Goal: Find specific page/section: Find specific page/section

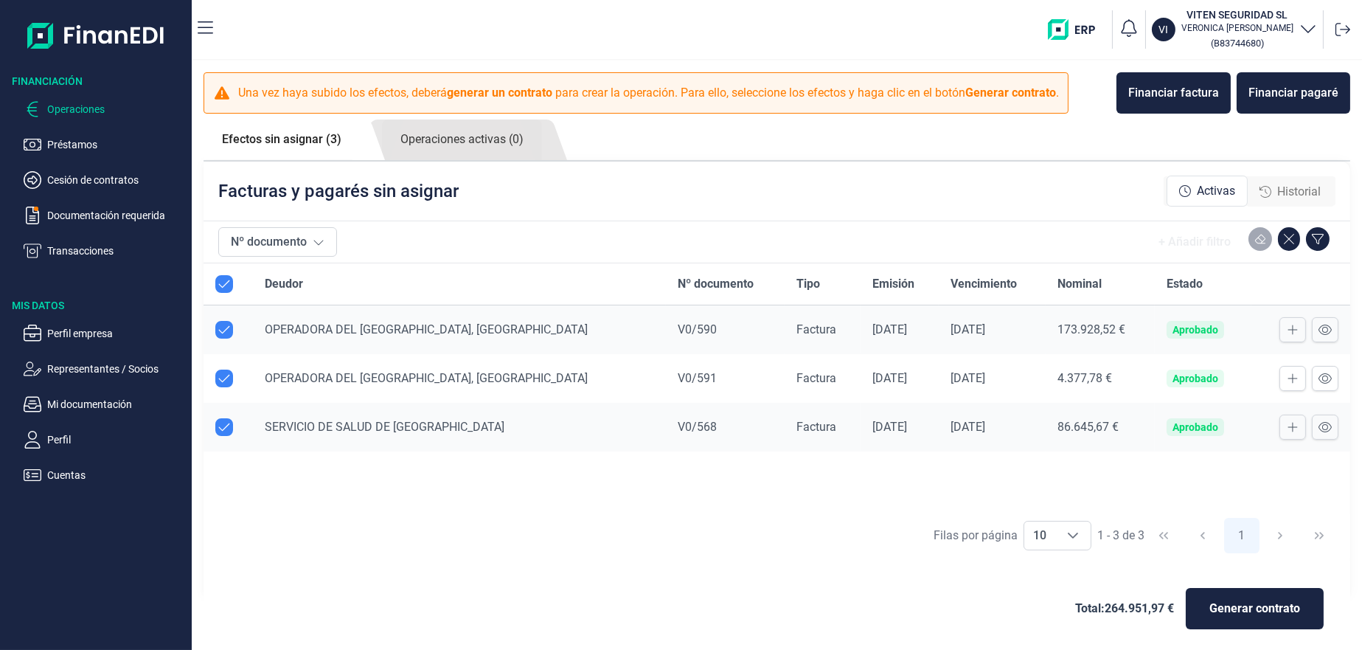
scroll to position [4, 0]
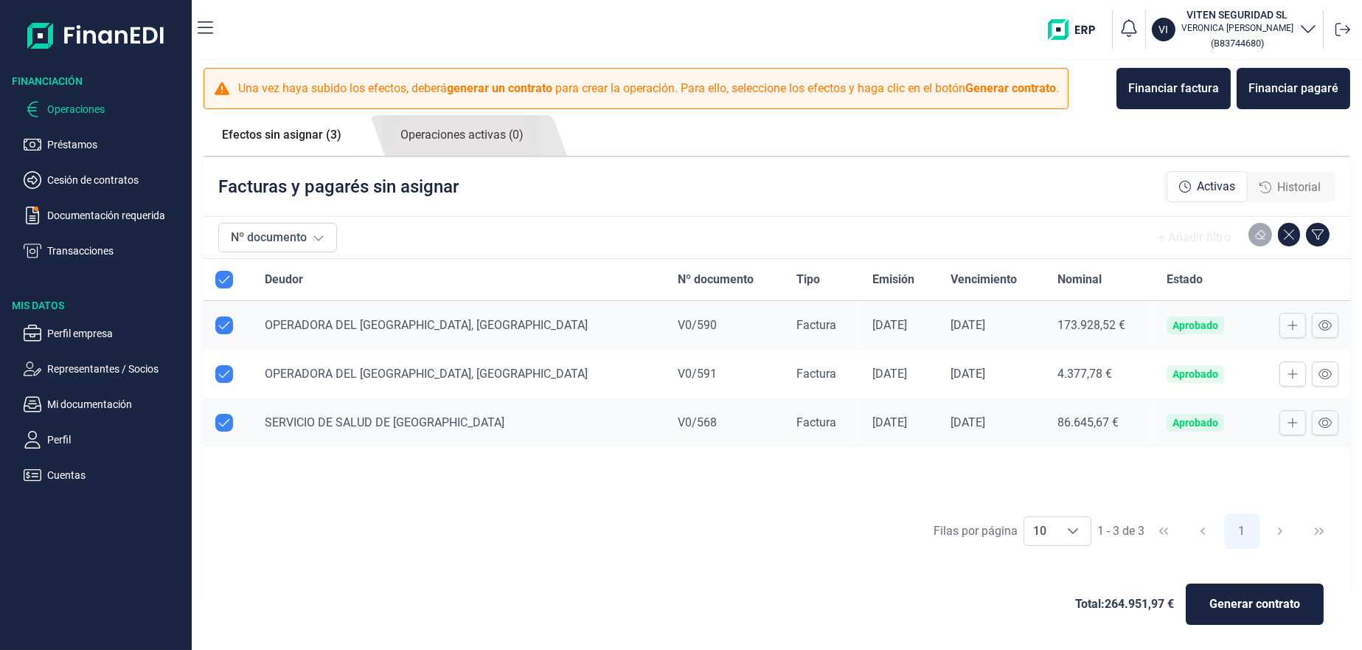
click at [1281, 189] on span "Historial" at bounding box center [1300, 188] width 44 height 18
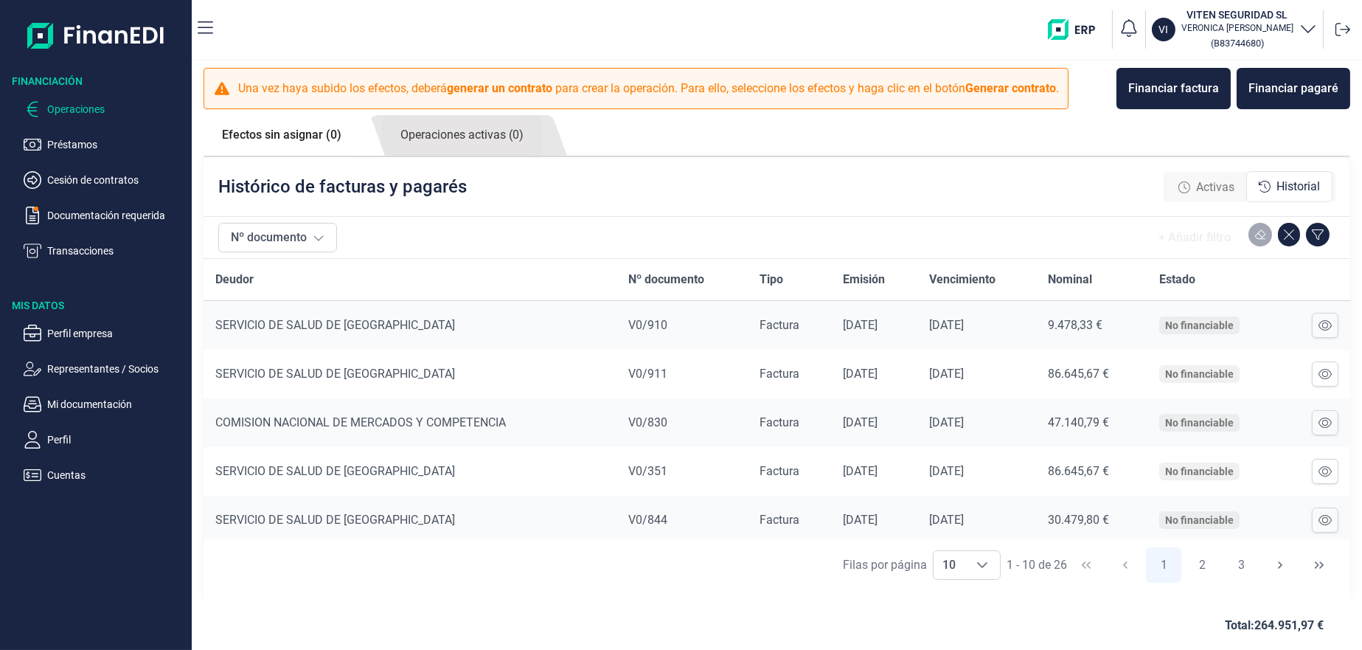
scroll to position [0, 0]
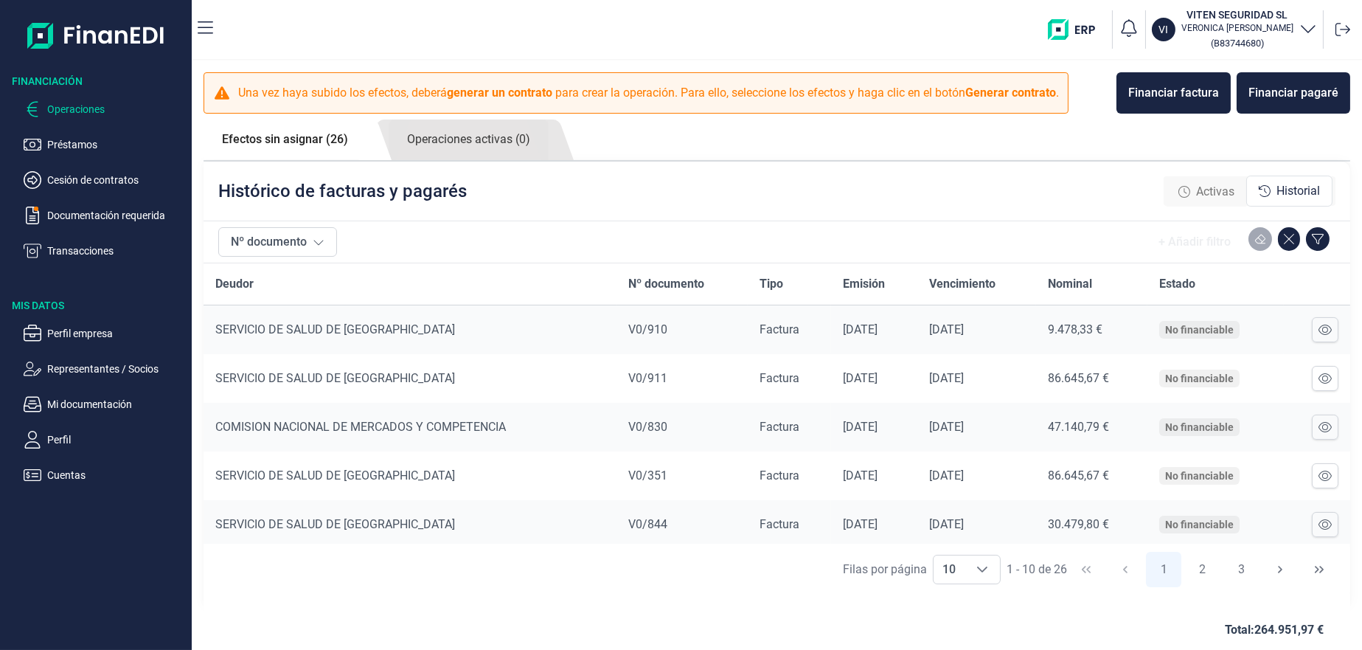
click at [288, 149] on link "Efectos sin asignar (26)" at bounding box center [285, 140] width 163 height 40
click at [437, 148] on link "Operaciones activas (0)" at bounding box center [469, 140] width 160 height 41
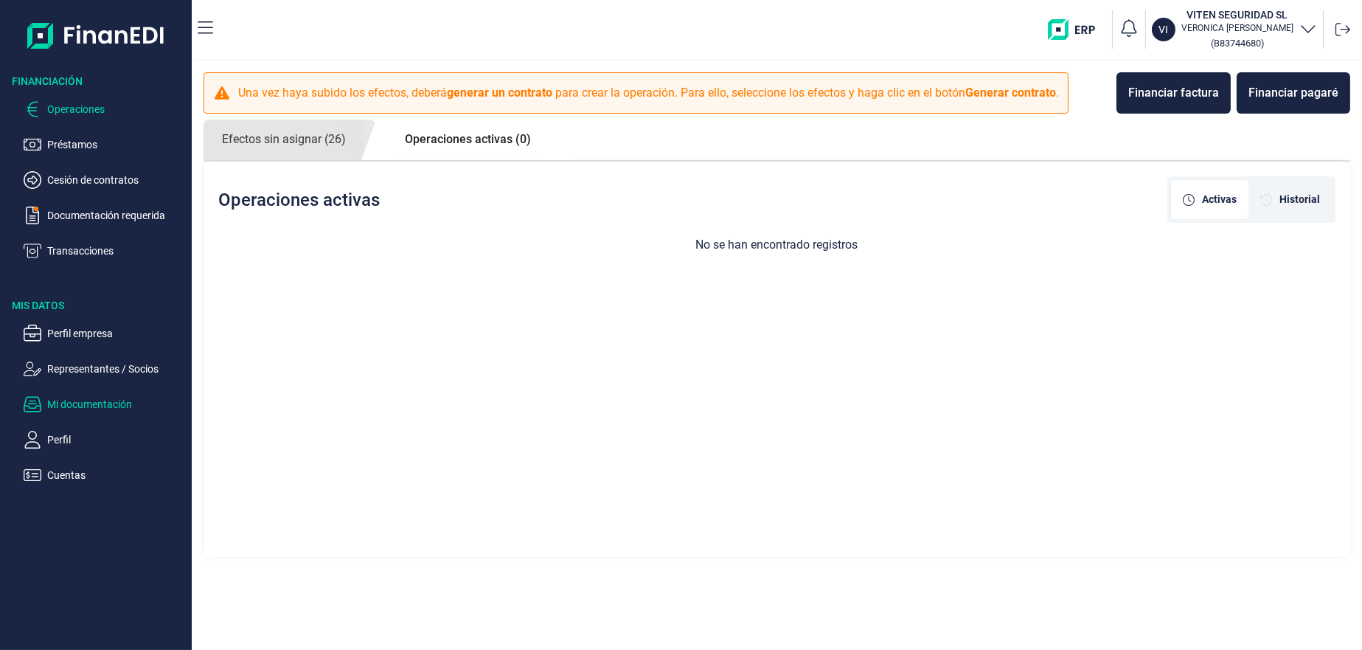
click at [49, 406] on p "Mi documentación" at bounding box center [116, 404] width 139 height 18
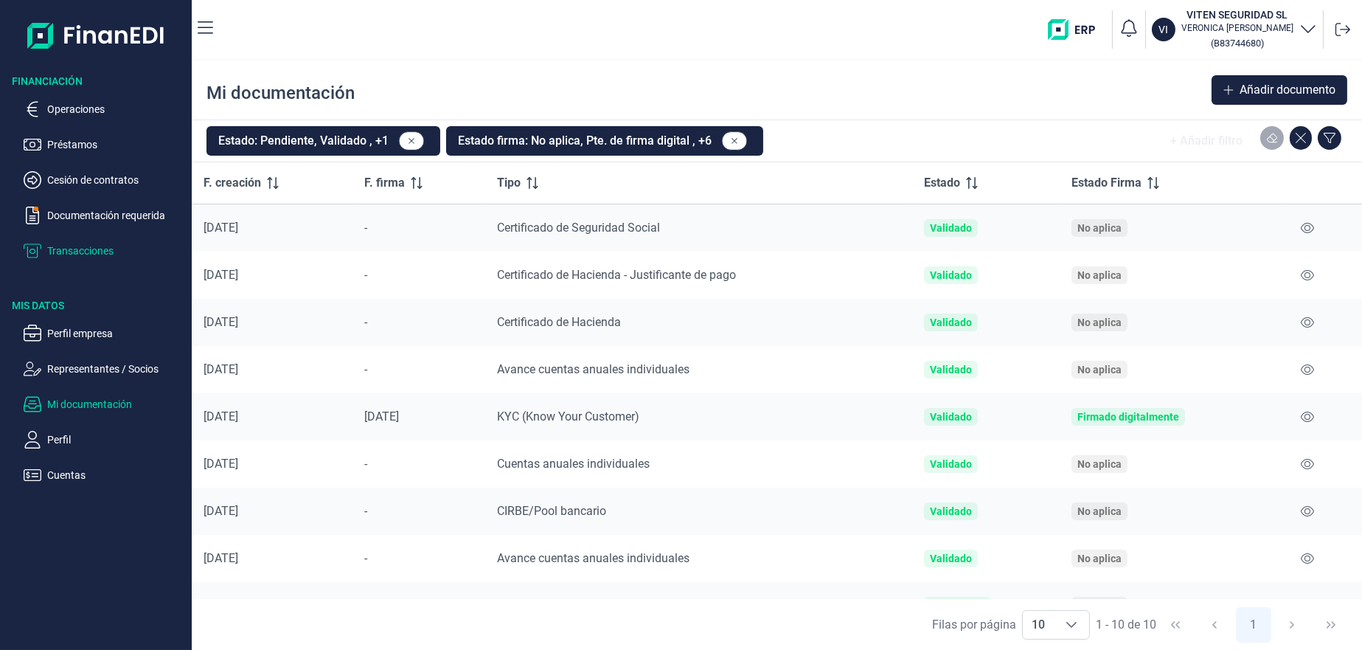
click at [58, 249] on p "Transacciones" at bounding box center [116, 251] width 139 height 18
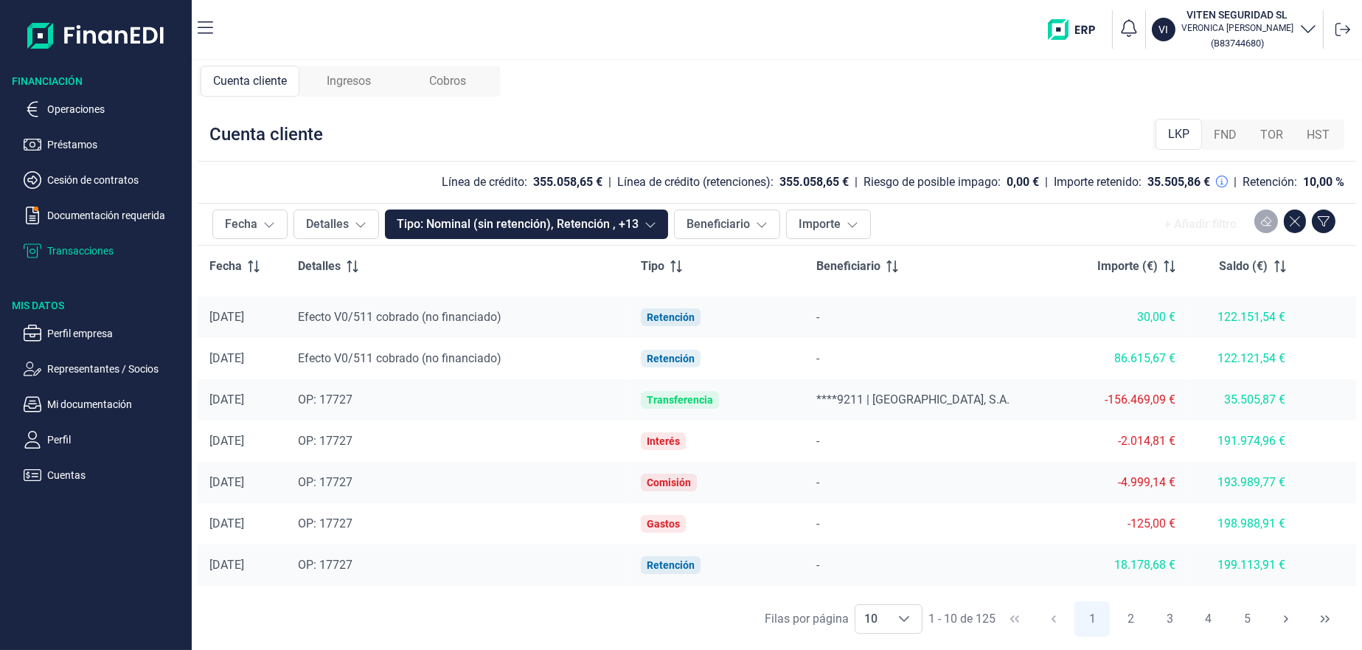
scroll to position [113, 0]
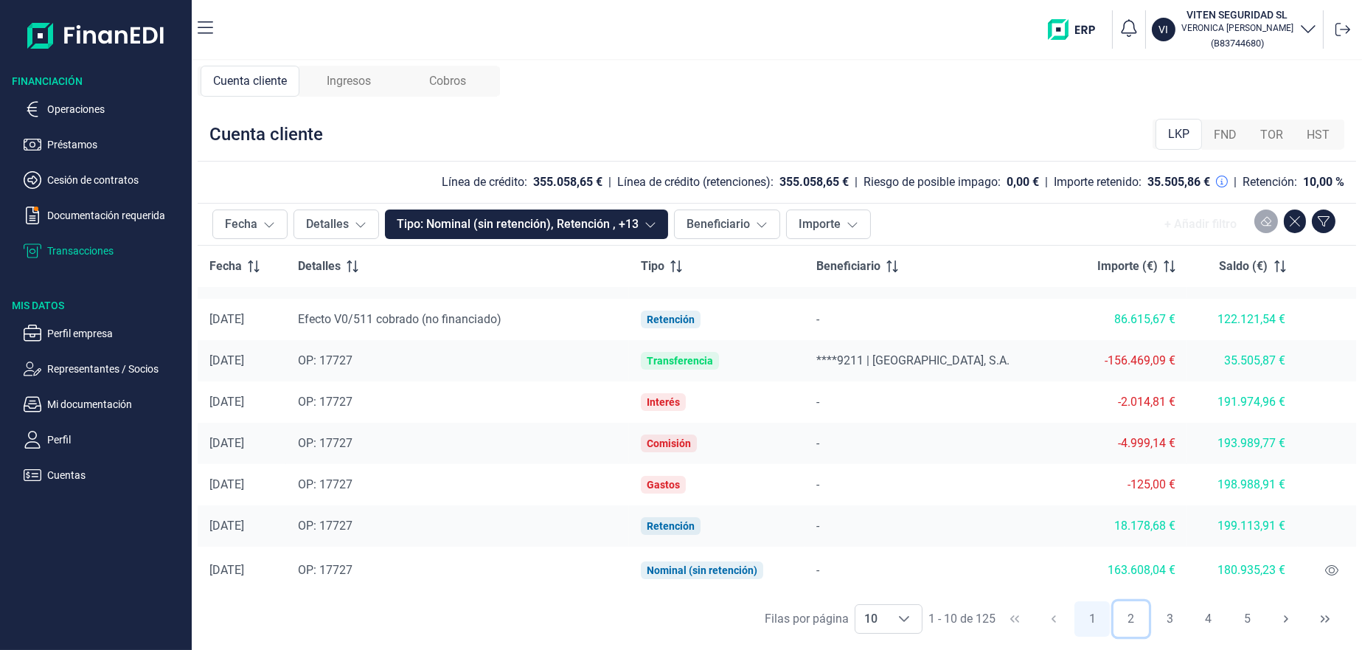
click at [1129, 618] on button "2" at bounding box center [1131, 618] width 35 height 35
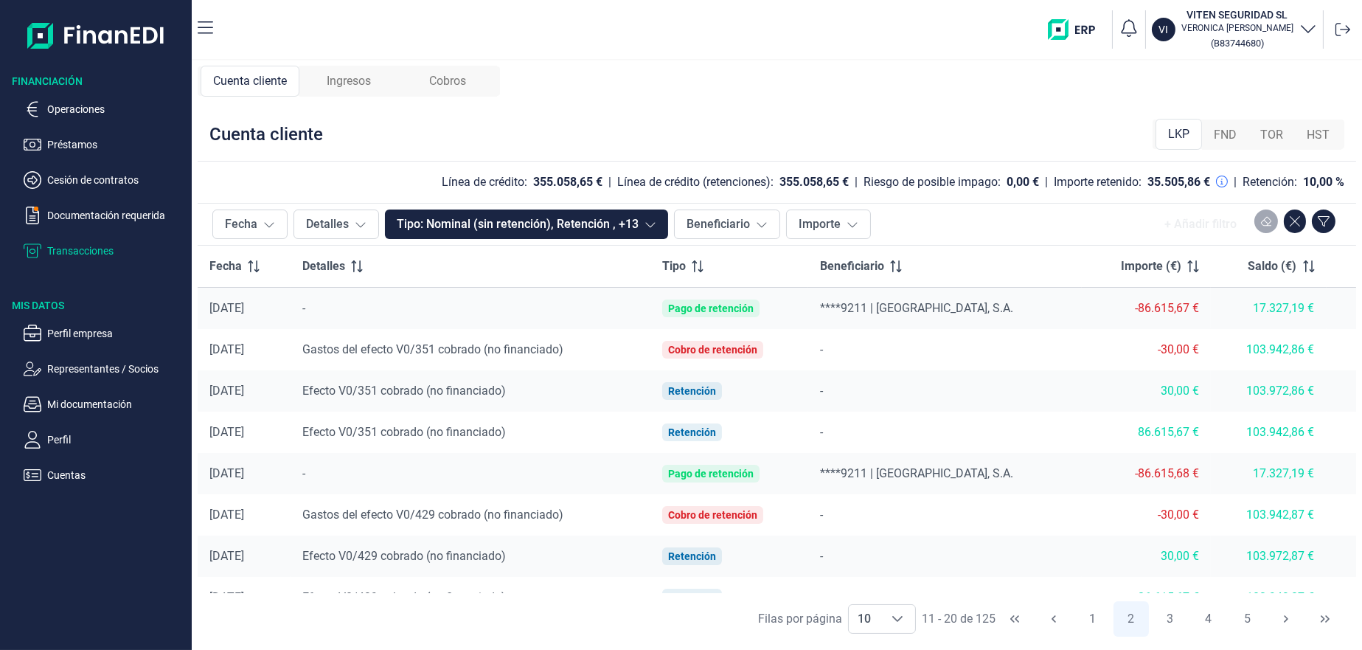
click at [702, 432] on div "Retención" at bounding box center [692, 432] width 48 height 12
click at [1144, 434] on div "86.615,67 €" at bounding box center [1146, 432] width 105 height 15
click at [684, 474] on div "Pago de retención" at bounding box center [711, 474] width 86 height 12
click at [682, 430] on div "Retención" at bounding box center [692, 432] width 48 height 12
click at [419, 429] on span "Efecto V0/351 cobrado (no financiado)" at bounding box center [404, 432] width 204 height 14
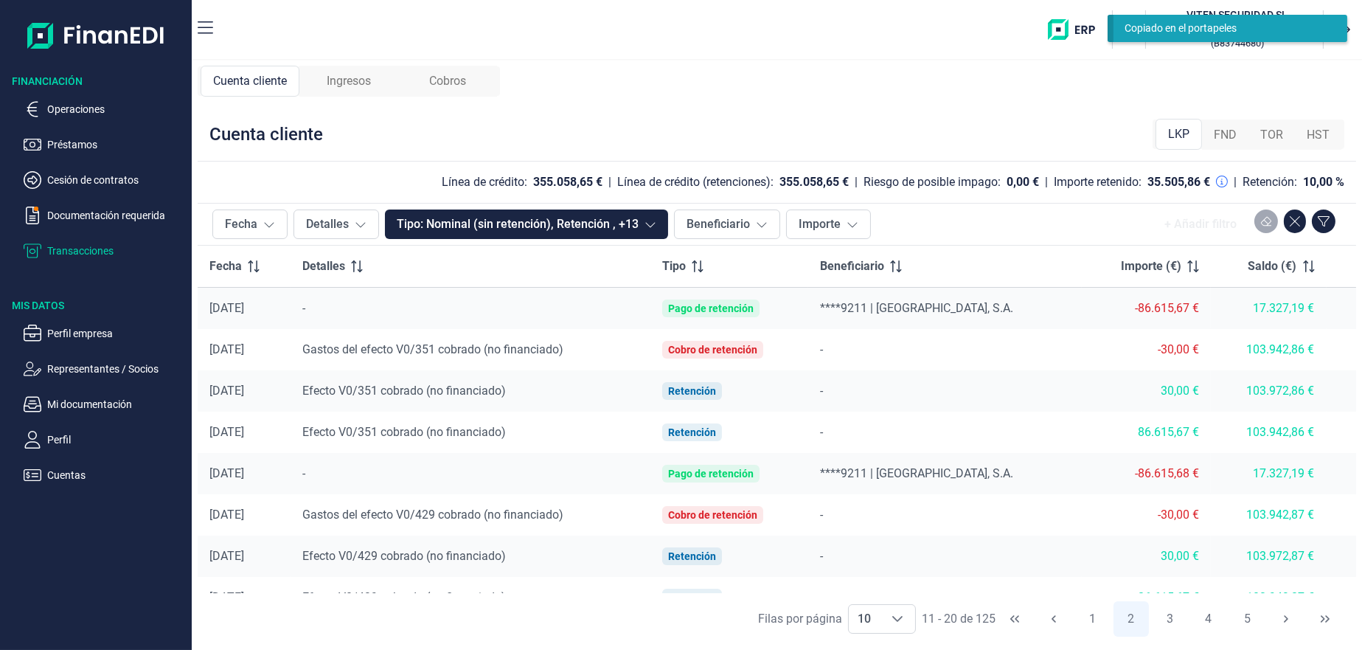
click at [1154, 435] on div "86.615,67 €" at bounding box center [1146, 432] width 105 height 15
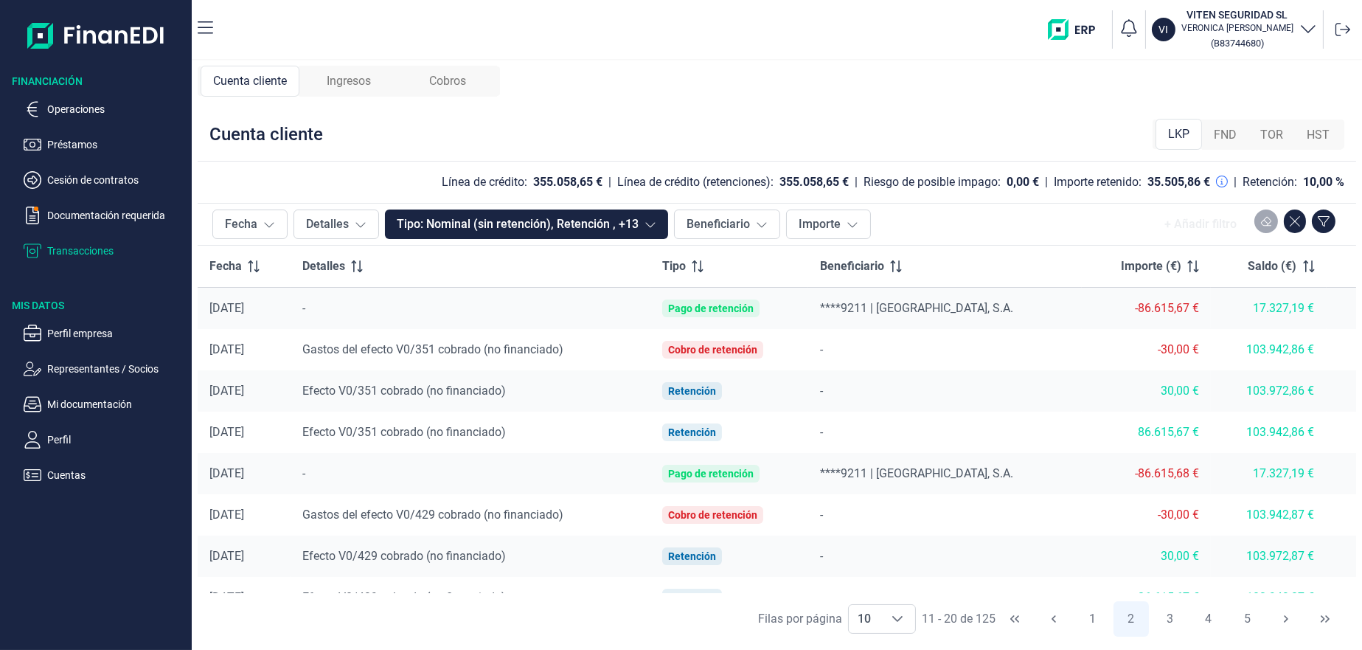
click at [707, 308] on div "Pago de retención" at bounding box center [711, 308] width 86 height 12
